Goal: Task Accomplishment & Management: Manage account settings

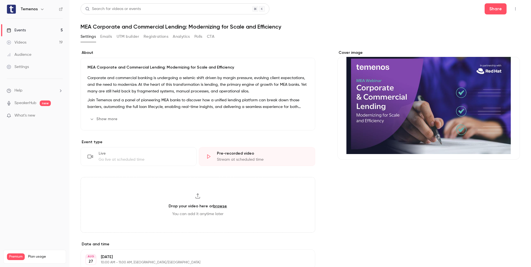
scroll to position [139, 0]
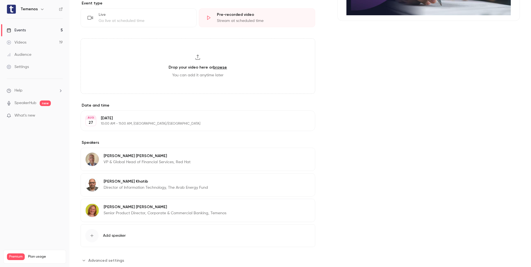
click at [298, 154] on button "Edit" at bounding box center [300, 157] width 20 height 9
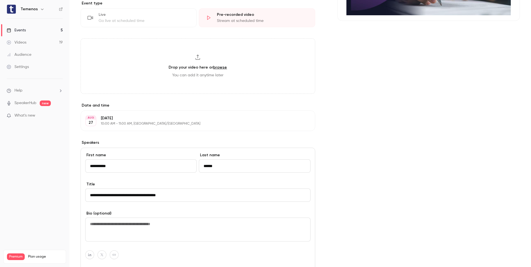
drag, startPoint x: 96, startPoint y: 167, endPoint x: 66, endPoint y: 171, distance: 29.4
click at [66, 171] on div "Temenos Events 5 Videos 19 Audience Settings Help SpeakerHub new What's new Pre…" at bounding box center [265, 133] width 531 height 267
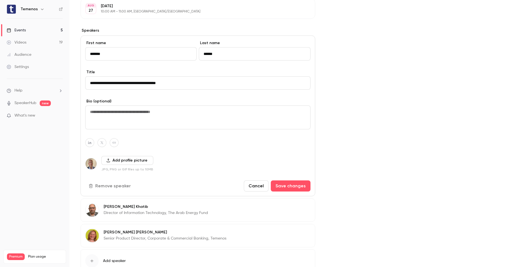
scroll to position [291, 0]
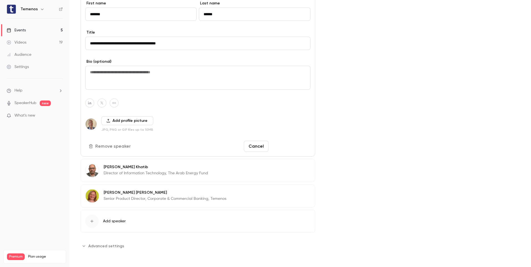
type input "*******"
click at [288, 148] on button "Save changes" at bounding box center [291, 146] width 40 height 11
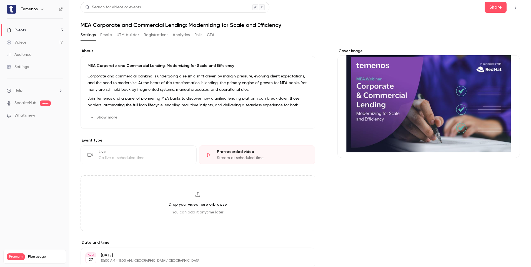
scroll to position [0, 0]
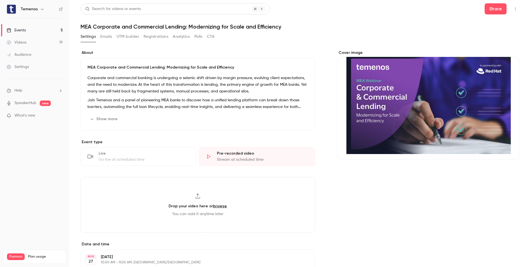
click at [21, 28] on div "Events" at bounding box center [16, 31] width 19 height 6
